Goal: Information Seeking & Learning: Learn about a topic

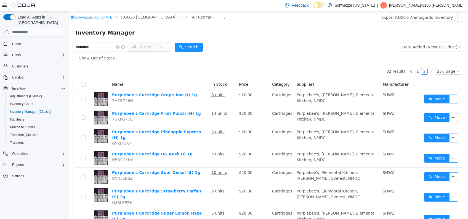
scroll to position [16, 0]
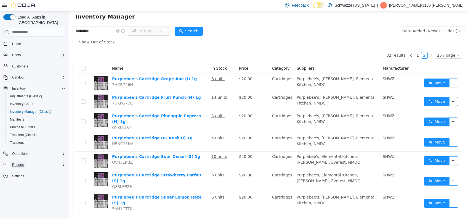
click at [22, 162] on span "Reports" at bounding box center [18, 164] width 12 height 4
click at [19, 200] on span "Reports" at bounding box center [16, 203] width 12 height 7
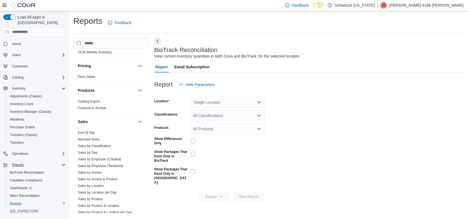
scroll to position [319, 0]
click at [18, 201] on span "Reports" at bounding box center [16, 203] width 12 height 4
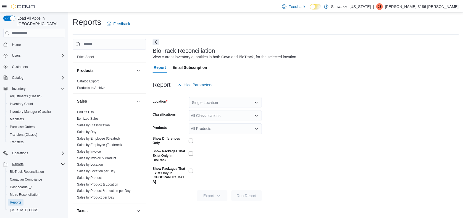
scroll to position [368, 0]
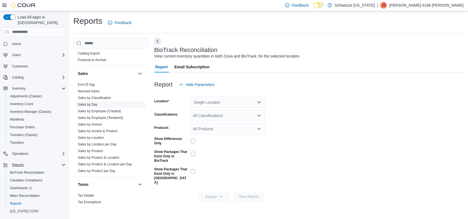
click at [96, 102] on link "Sales by Day" at bounding box center [88, 104] width 20 height 4
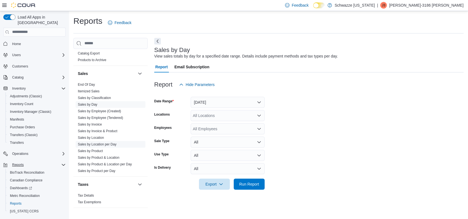
click at [112, 144] on link "Sales by Location per Day" at bounding box center [97, 144] width 39 height 4
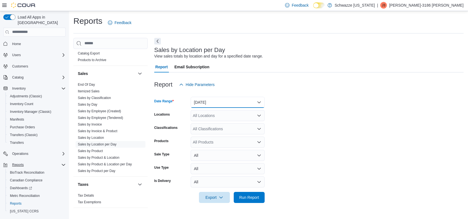
click at [255, 99] on button "[DATE]" at bounding box center [228, 102] width 74 height 11
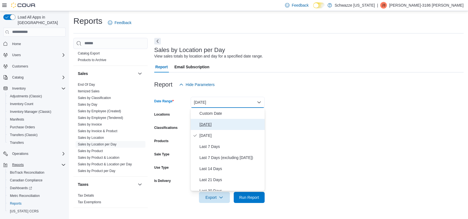
click at [207, 122] on span "[DATE]" at bounding box center [231, 124] width 63 height 7
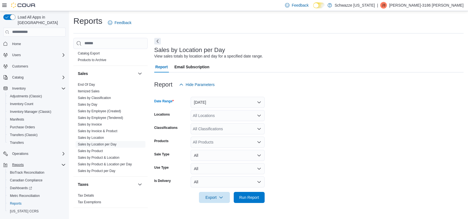
click at [230, 112] on div "All Locations" at bounding box center [228, 115] width 74 height 11
type input "***"
click at [235, 122] on span "RGO16 [GEOGRAPHIC_DATA]" at bounding box center [235, 125] width 54 height 6
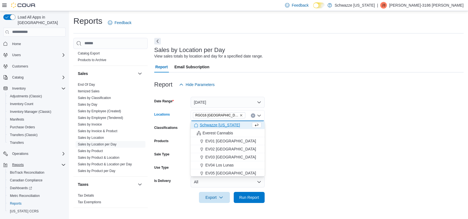
click at [377, 140] on form "Date Range [DATE] Locations RGO16 [GEOGRAPHIC_DATA] Combo box. Selected. RGO16 …" at bounding box center [309, 146] width 310 height 113
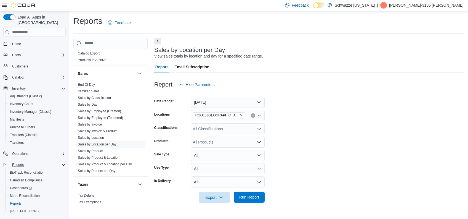
drag, startPoint x: 255, startPoint y: 194, endPoint x: 272, endPoint y: 205, distance: 20.2
click at [255, 194] on span "Run Report" at bounding box center [249, 196] width 24 height 11
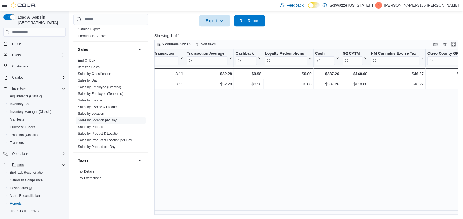
scroll to position [0, 550]
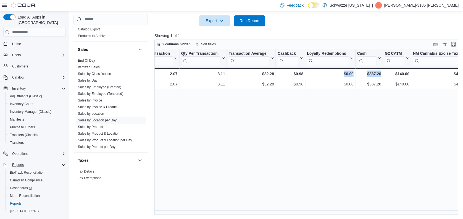
drag, startPoint x: 392, startPoint y: 210, endPoint x: 309, endPoint y: 219, distance: 84.2
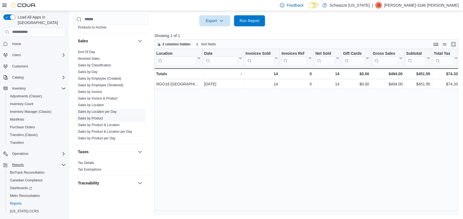
scroll to position [392, 0]
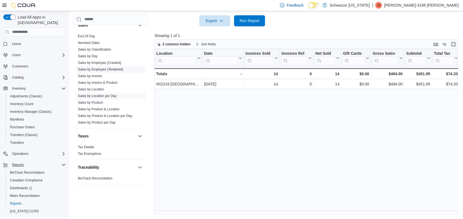
click at [113, 69] on link "Sales by Employee (Tendered)" at bounding box center [100, 69] width 45 height 4
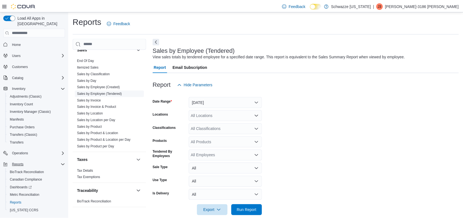
scroll to position [8, 0]
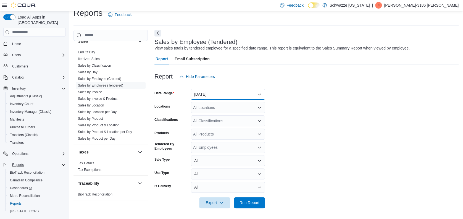
click at [246, 95] on button "[DATE]" at bounding box center [228, 94] width 74 height 11
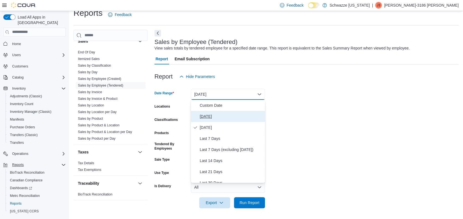
click at [205, 116] on span "[DATE]" at bounding box center [231, 116] width 63 height 7
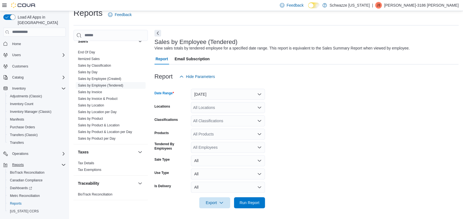
click at [253, 106] on div "All Locations" at bounding box center [228, 107] width 74 height 11
type input "***"
click at [242, 115] on span "RGO16 [GEOGRAPHIC_DATA]" at bounding box center [235, 117] width 54 height 6
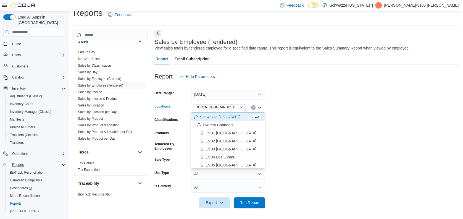
click at [392, 113] on form "Date Range [DATE] Locations RGO16 [GEOGRAPHIC_DATA] Combo box. Selected. RGO16 …" at bounding box center [306, 145] width 304 height 126
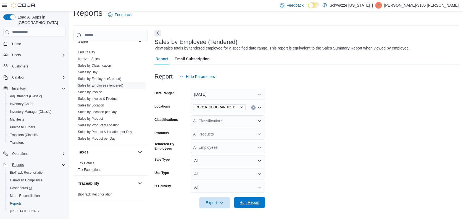
click at [254, 199] on span "Run Report" at bounding box center [249, 202] width 24 height 11
